Goal: Transaction & Acquisition: Purchase product/service

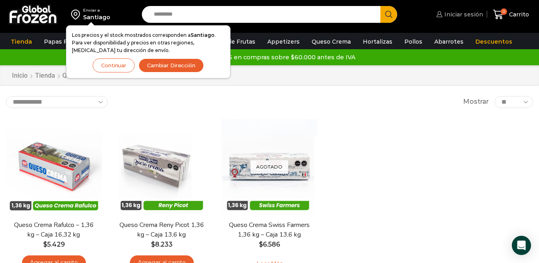
click at [469, 16] on span "Iniciar sesión" at bounding box center [462, 14] width 41 height 8
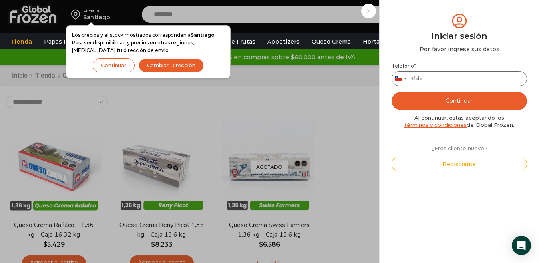
click at [434, 79] on input "Teléfono *" at bounding box center [459, 78] width 135 height 15
click at [446, 79] on input "Teléfono *" at bounding box center [459, 78] width 135 height 15
type input "*********"
click at [449, 100] on button "Continuar" at bounding box center [459, 101] width 135 height 18
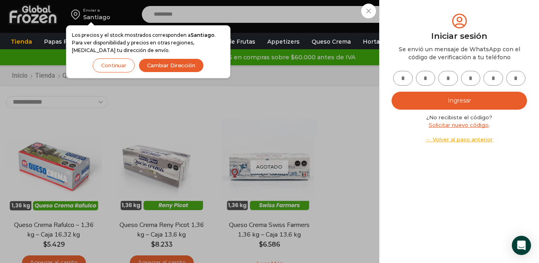
click at [406, 78] on input "text" at bounding box center [403, 78] width 20 height 15
type input "*"
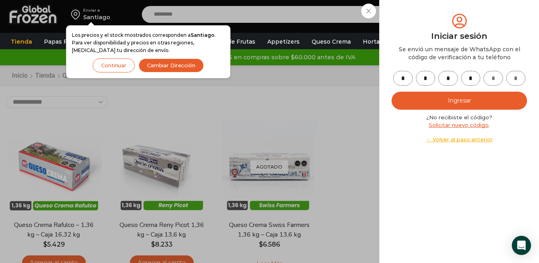
type input "*"
click at [428, 94] on button "Ingresar" at bounding box center [459, 101] width 135 height 18
type button "Ingresar"
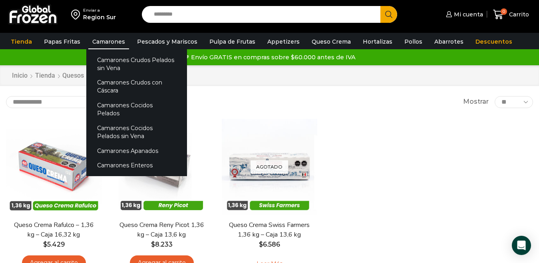
click at [106, 45] on link "Camarones" at bounding box center [108, 41] width 41 height 15
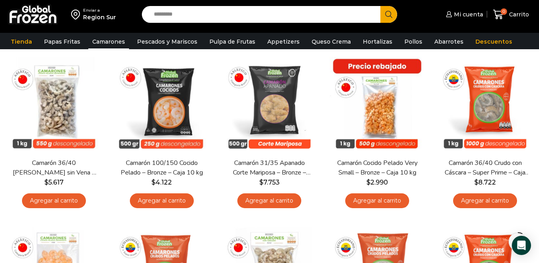
scroll to position [68, 0]
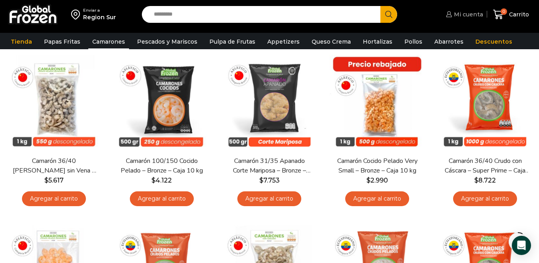
click at [470, 16] on span "Mi cuenta" at bounding box center [467, 14] width 31 height 8
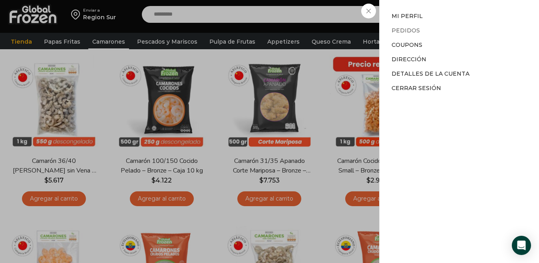
click at [401, 30] on link "Pedidos" at bounding box center [406, 30] width 28 height 7
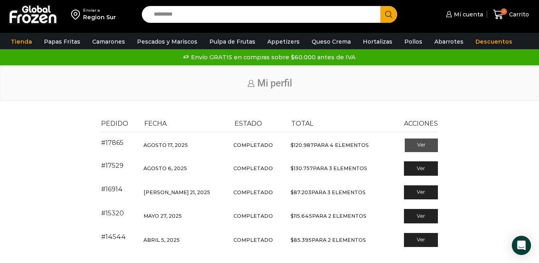
click at [418, 147] on link "Ver" at bounding box center [421, 145] width 33 height 14
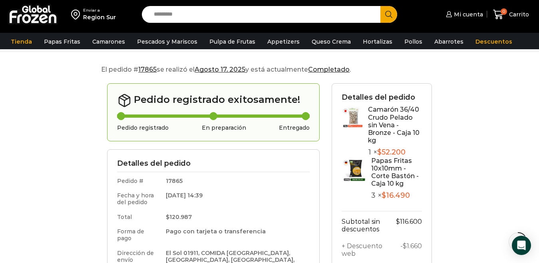
scroll to position [80, 0]
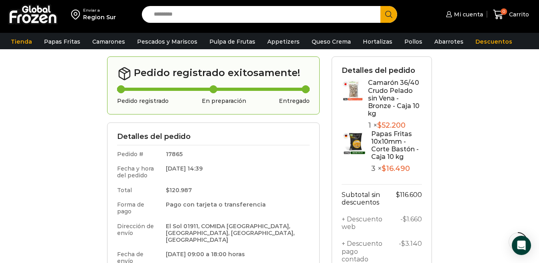
click at [388, 149] on link "Papas Fritas 10x10mm - Corte Bastón - Caja 10 kg" at bounding box center [395, 145] width 48 height 31
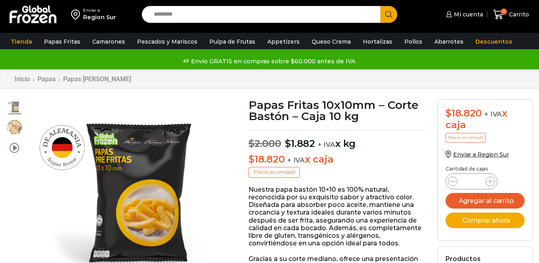
scroll to position [0, 0]
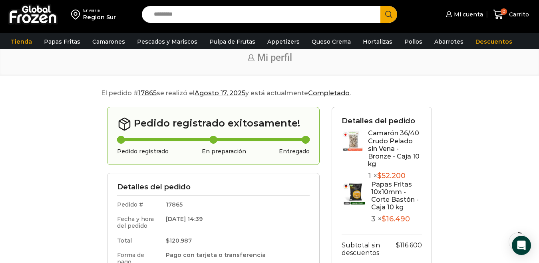
scroll to position [27, 0]
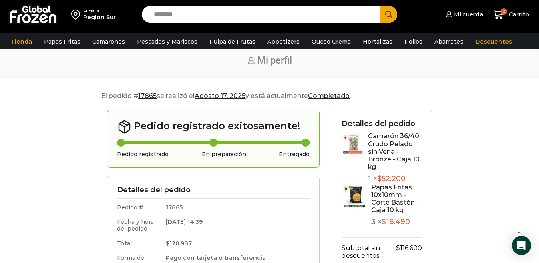
click at [384, 151] on link "Camarón 36/40 Crudo Pelado sin Vena - Bronze - Caja 10 kg" at bounding box center [394, 151] width 52 height 38
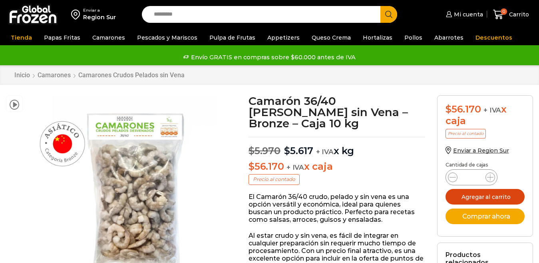
click at [483, 196] on button "Agregar al carrito" at bounding box center [485, 197] width 79 height 16
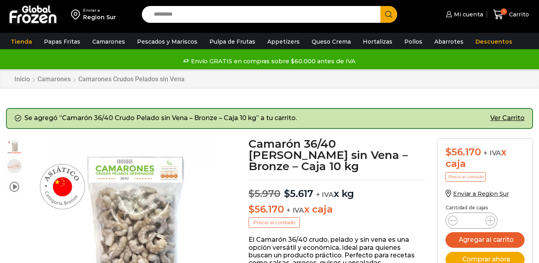
scroll to position [0, 0]
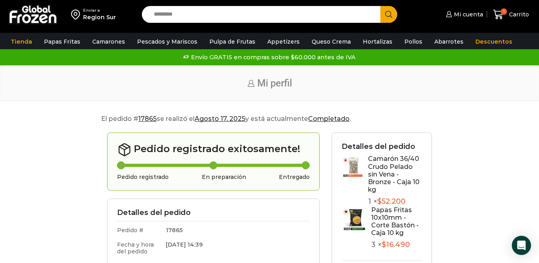
click at [390, 215] on link "Papas Fritas 10x10mm - Corte Bastón - Caja 10 kg" at bounding box center [395, 221] width 48 height 31
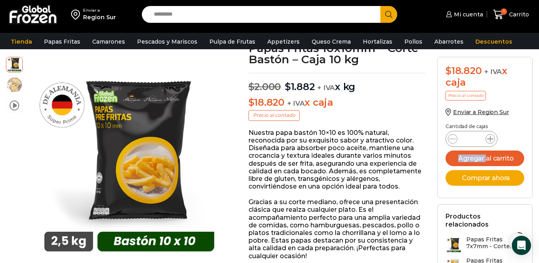
scroll to position [80, 0]
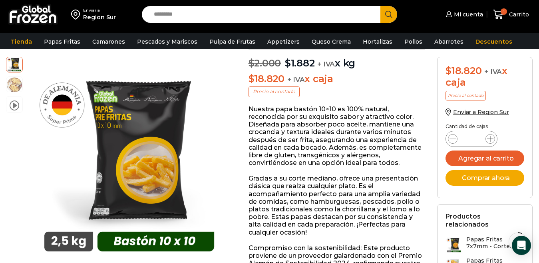
click at [491, 137] on icon at bounding box center [490, 138] width 6 height 6
type input "*"
click at [496, 156] on button "Agregar al carrito" at bounding box center [485, 158] width 79 height 16
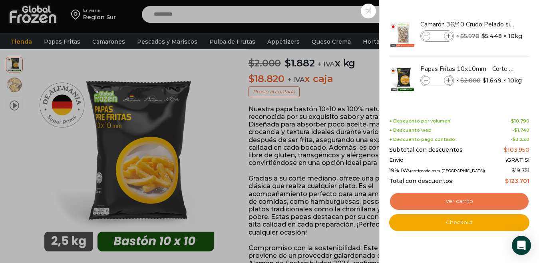
click at [467, 199] on link "Ver carrito" at bounding box center [459, 201] width 140 height 18
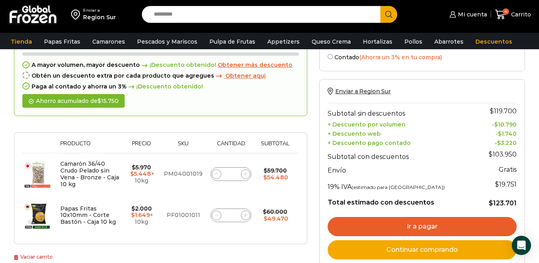
scroll to position [80, 0]
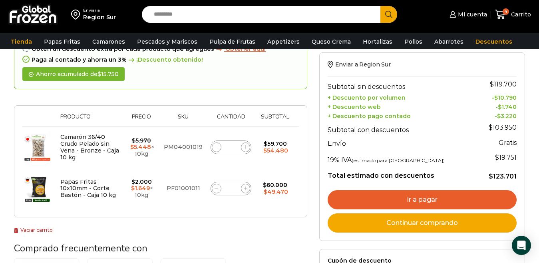
click at [244, 187] on icon at bounding box center [246, 188] width 4 height 4
type input "*"
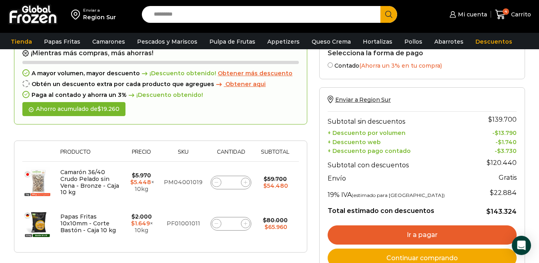
scroll to position [98, 0]
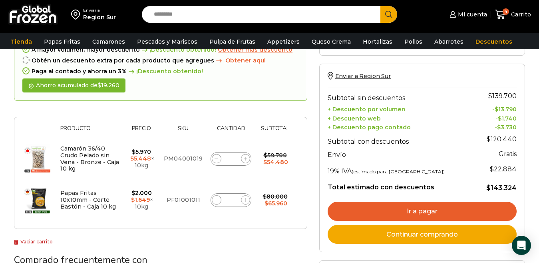
click at [215, 200] on icon at bounding box center [217, 200] width 4 height 4
type input "*"
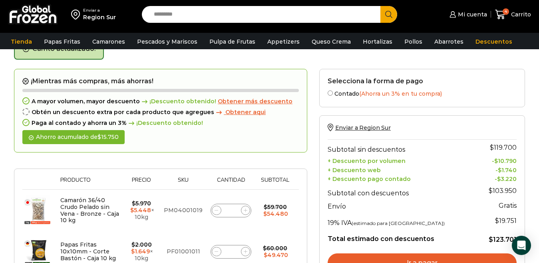
scroll to position [45, 0]
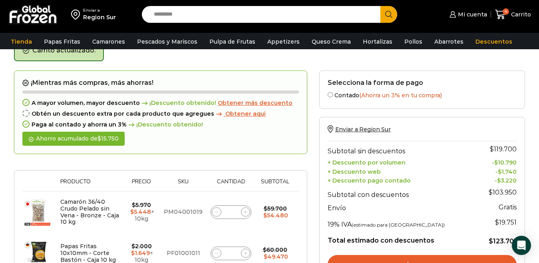
click at [244, 212] on icon at bounding box center [246, 212] width 4 height 4
type input "*"
click at [216, 211] on icon at bounding box center [217, 212] width 4 height 4
type input "*"
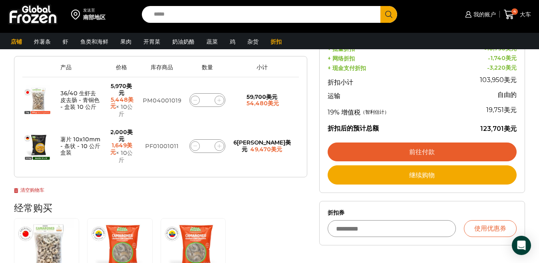
scroll to position [160, 0]
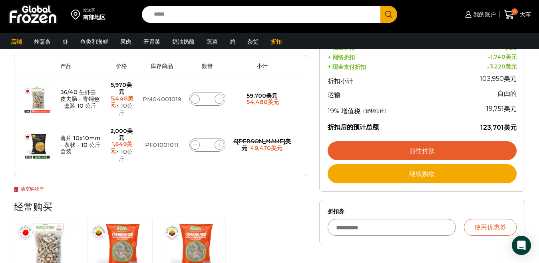
click at [406, 149] on link "前往付款" at bounding box center [422, 150] width 189 height 19
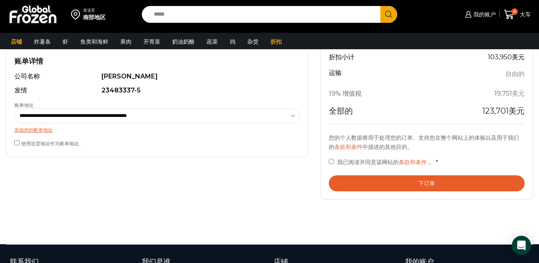
scroll to position [240, 0]
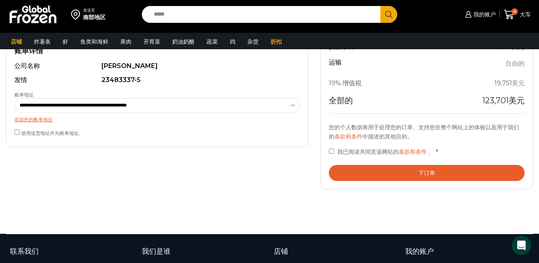
click at [431, 179] on button "下订单" at bounding box center [427, 173] width 196 height 16
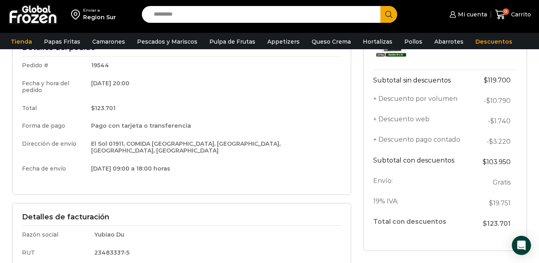
scroll to position [107, 0]
